Goal: Obtain resource: Download file/media

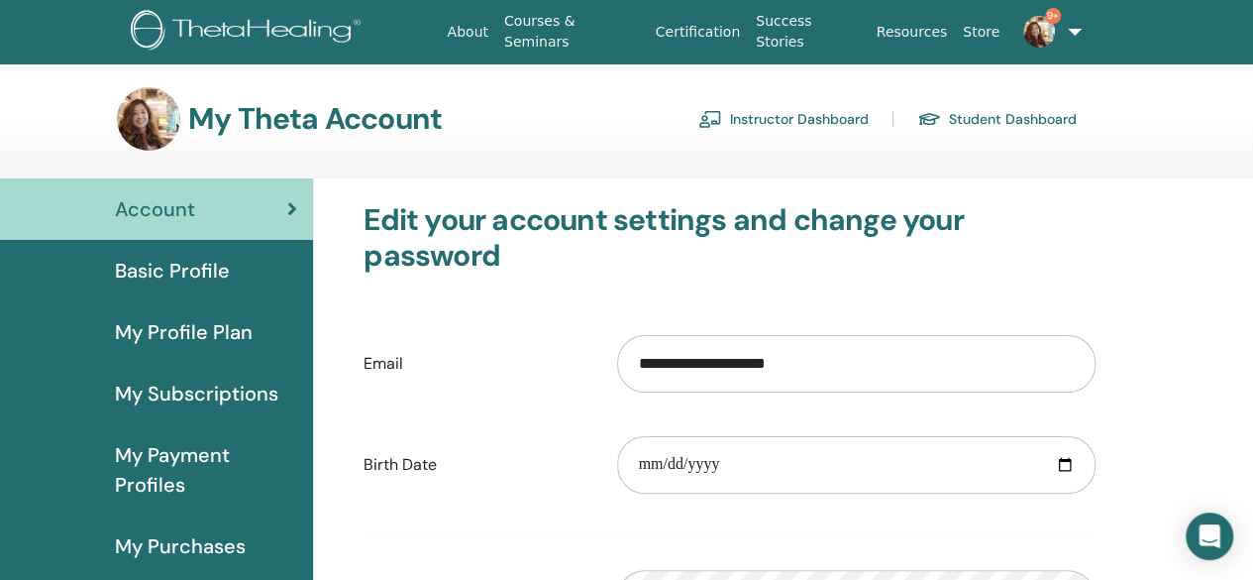
click at [994, 116] on link "Student Dashboard" at bounding box center [998, 119] width 160 height 32
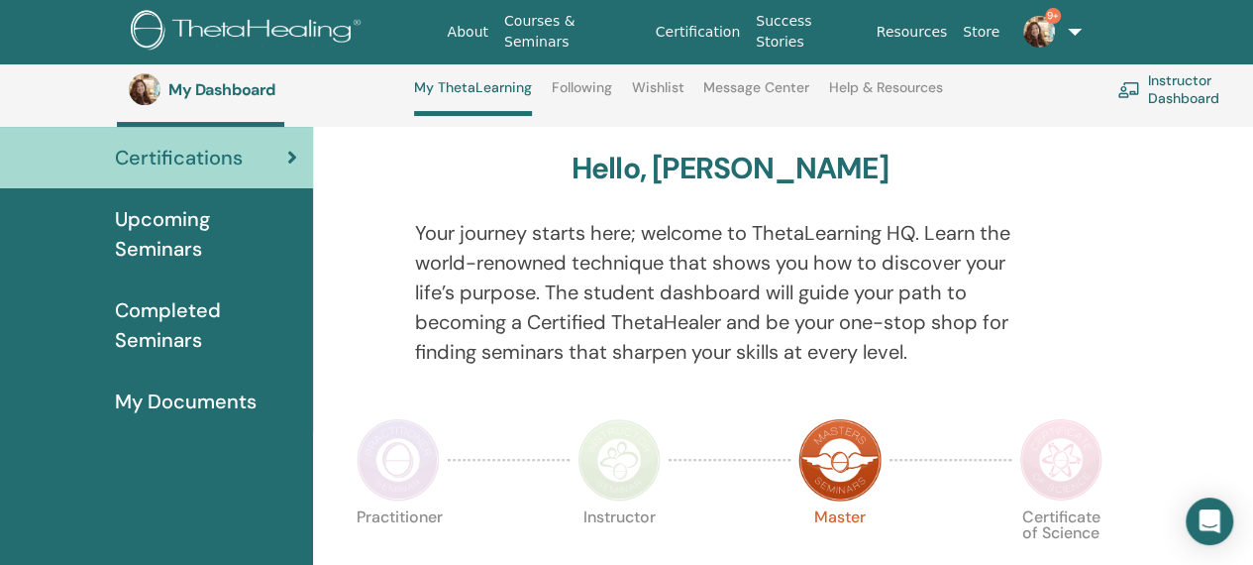
scroll to position [142, 0]
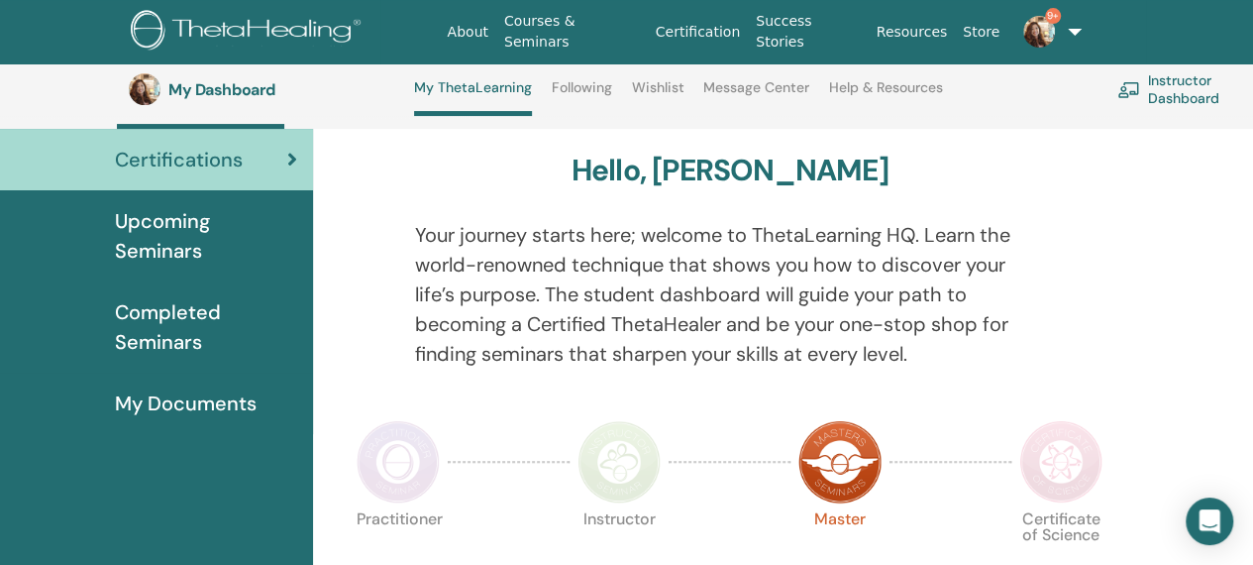
click at [139, 331] on span "Completed Seminars" at bounding box center [206, 326] width 182 height 59
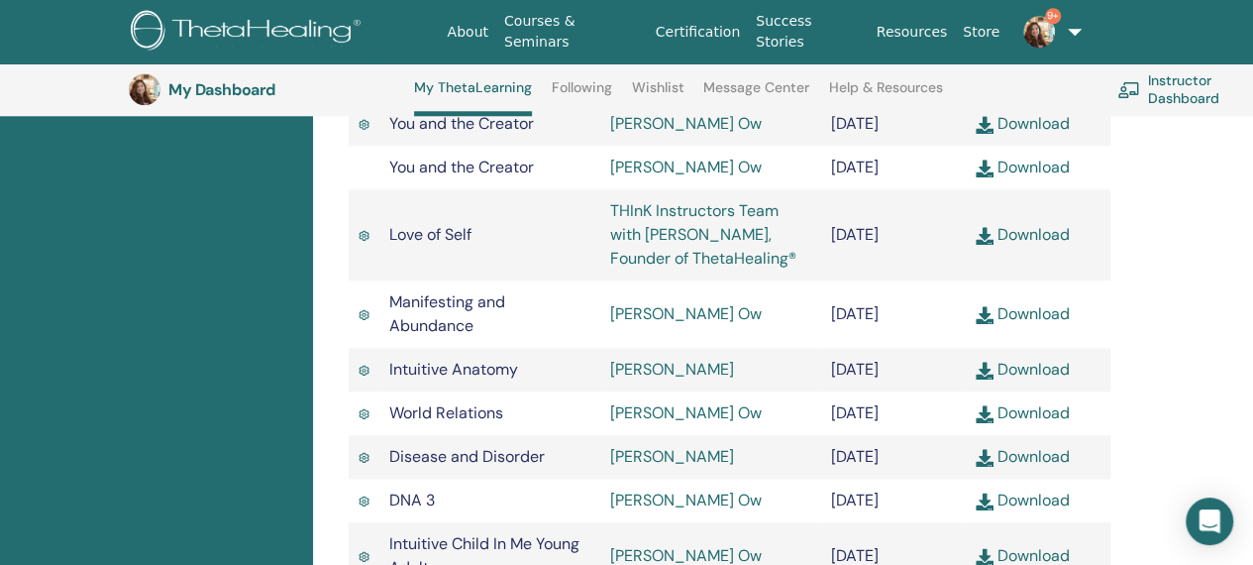
scroll to position [934, 0]
click at [861, 190] on td "[DATE]" at bounding box center [893, 169] width 145 height 44
click at [1030, 178] on link "Download" at bounding box center [1023, 168] width 94 height 21
